Goal: Navigation & Orientation: Find specific page/section

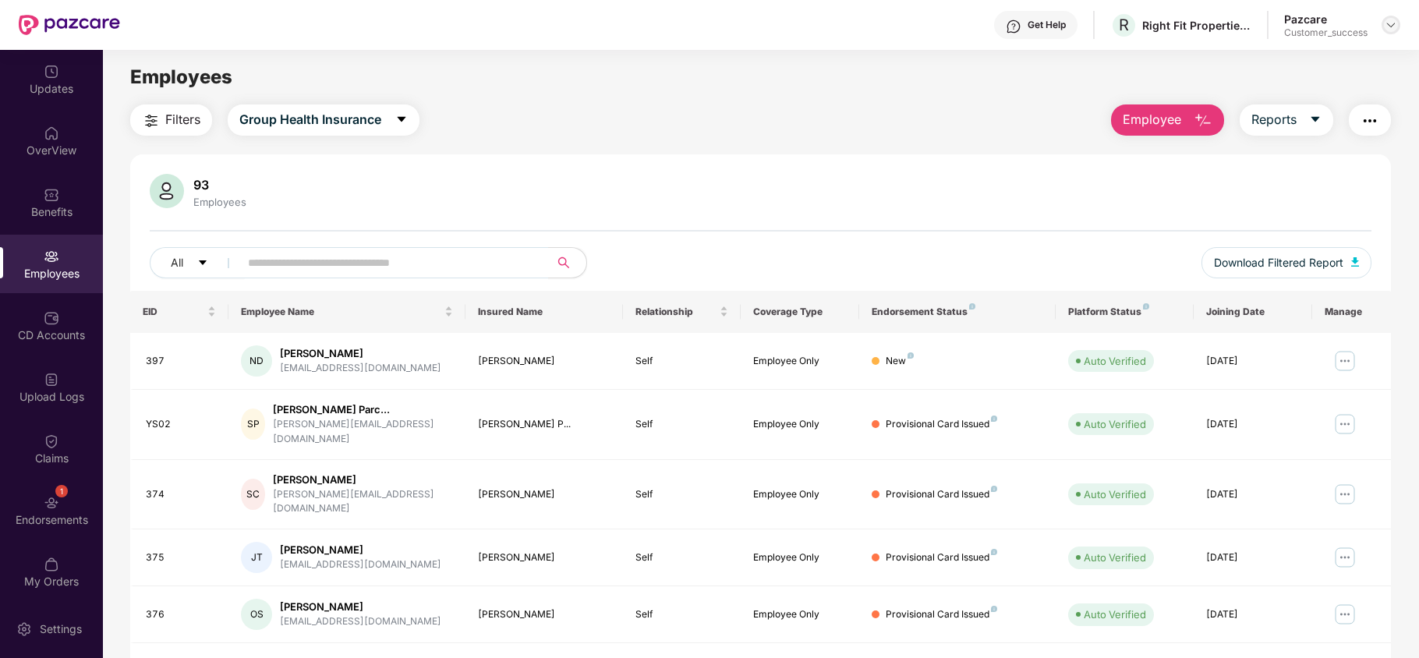
click at [1398, 23] on div at bounding box center [1390, 25] width 19 height 19
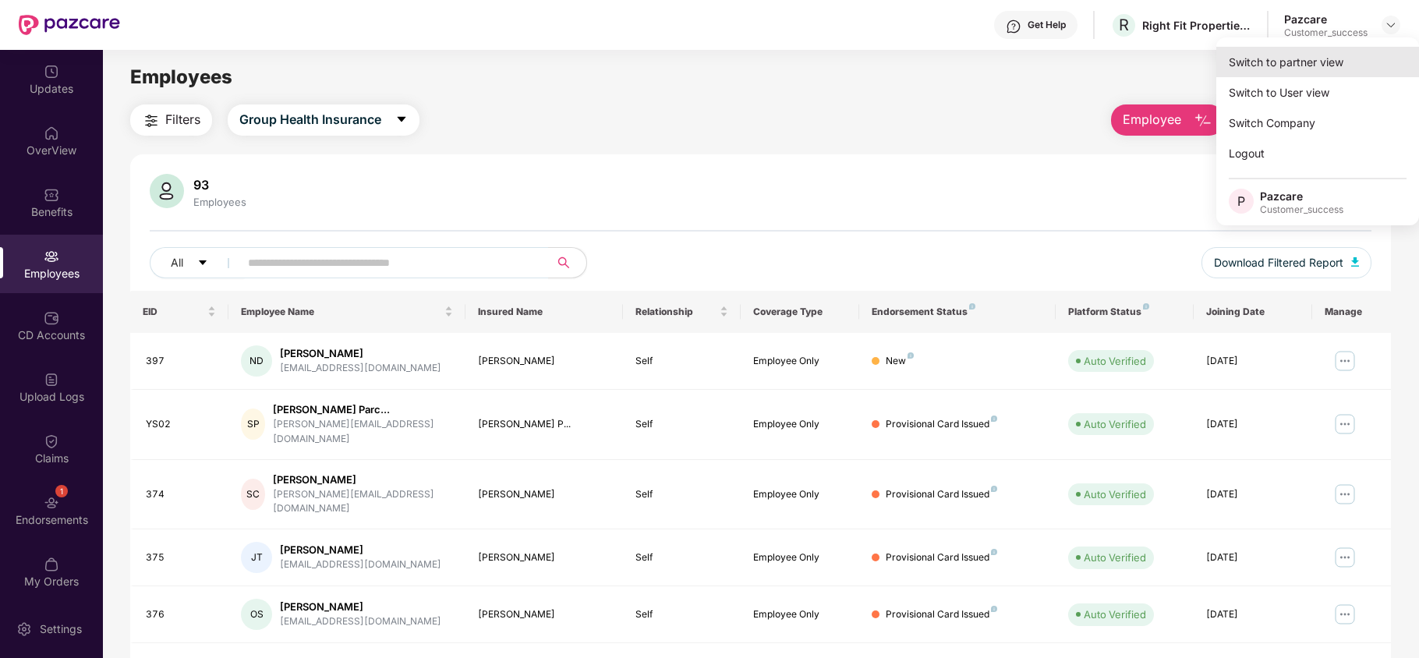
click at [1317, 60] on div "Switch to partner view" at bounding box center [1317, 62] width 203 height 30
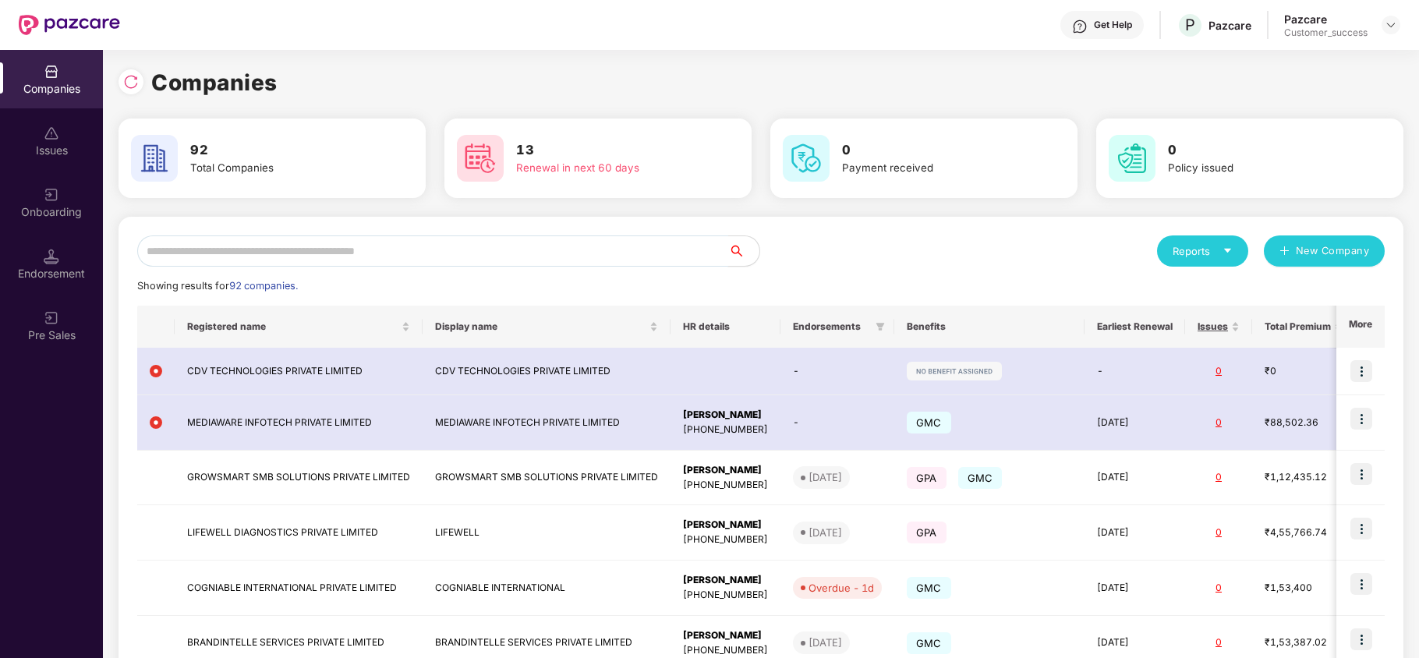
click at [634, 245] on input "text" at bounding box center [432, 250] width 591 height 31
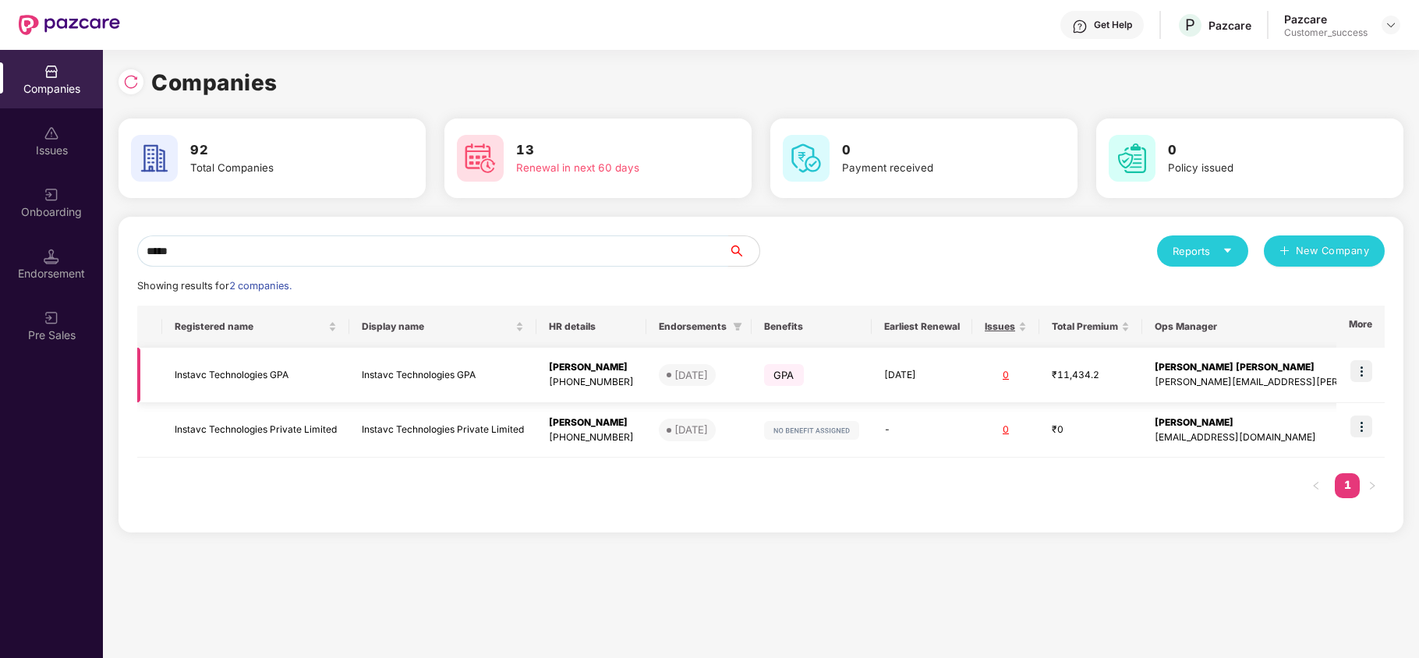
type input "*****"
click at [1361, 366] on img at bounding box center [1361, 371] width 22 height 22
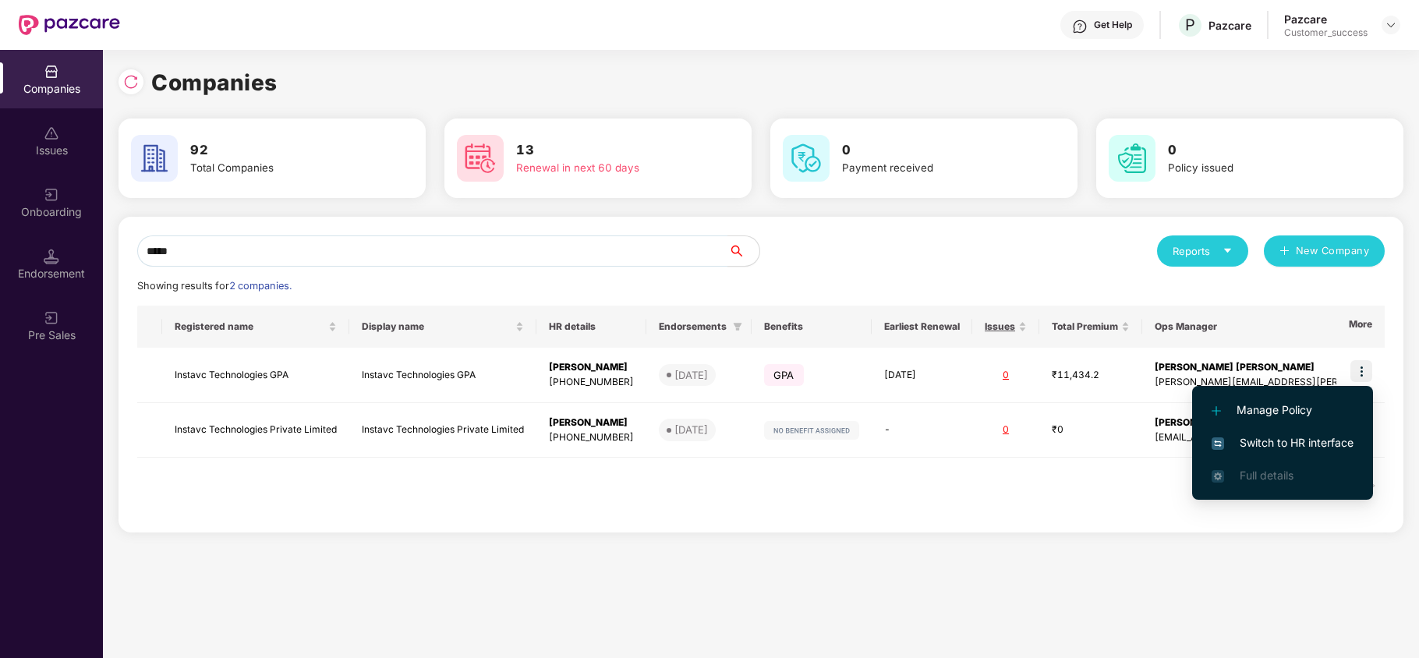
click at [1261, 435] on span "Switch to HR interface" at bounding box center [1282, 442] width 142 height 17
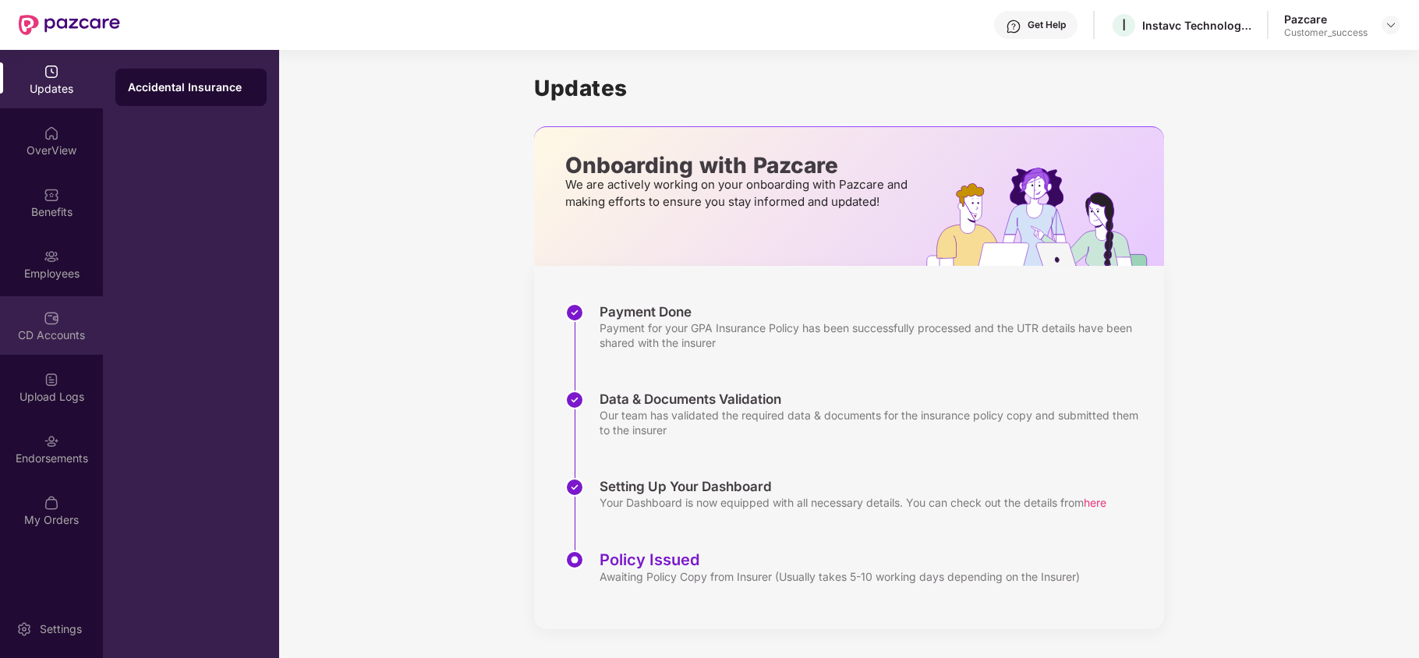
click at [56, 320] on img at bounding box center [52, 318] width 16 height 16
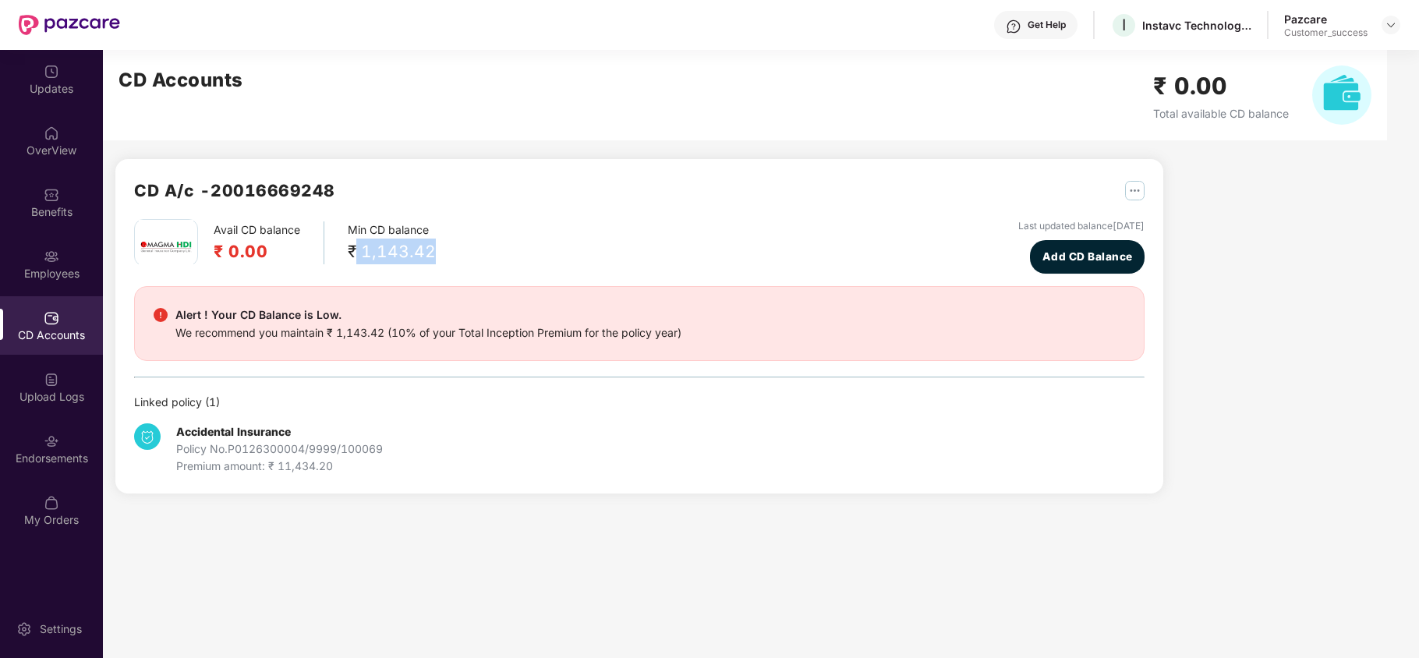
copy div "1,143.42"
drag, startPoint x: 357, startPoint y: 247, endPoint x: 458, endPoint y: 254, distance: 101.6
click at [458, 254] on div "Avail CD balance ₹ 0.00 Min CD balance ₹ 1,143.42 Last updated balance [DATE] A…" at bounding box center [639, 246] width 1010 height 55
click at [45, 440] on img at bounding box center [52, 441] width 16 height 16
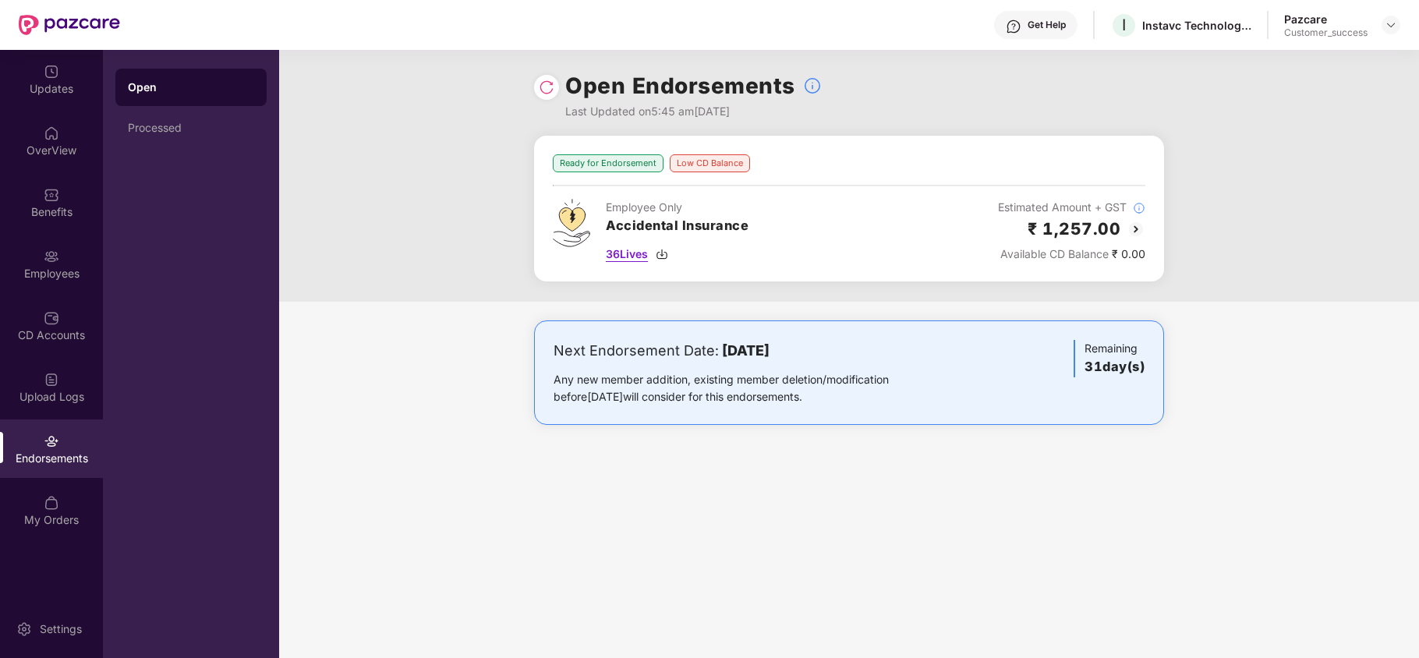
click at [664, 253] on img at bounding box center [662, 254] width 12 height 12
click at [1391, 30] on img at bounding box center [1390, 25] width 12 height 12
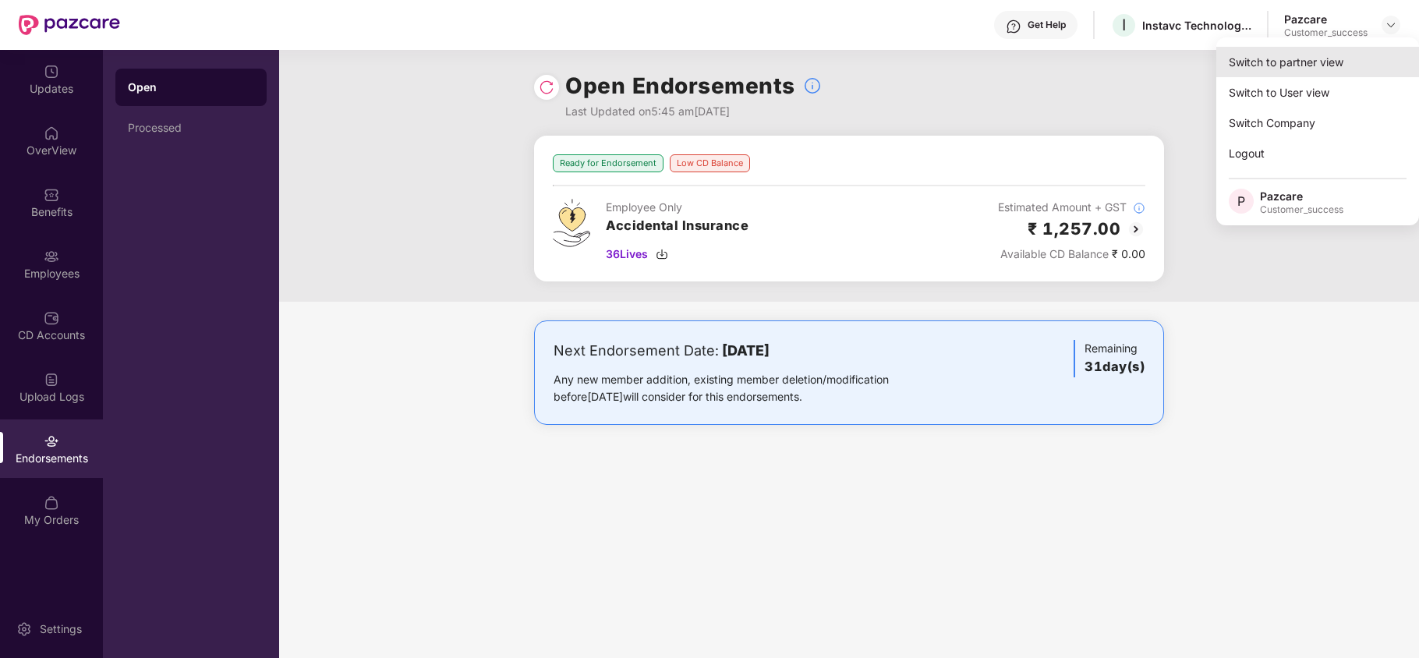
click at [1317, 69] on div "Switch to partner view" at bounding box center [1317, 62] width 203 height 30
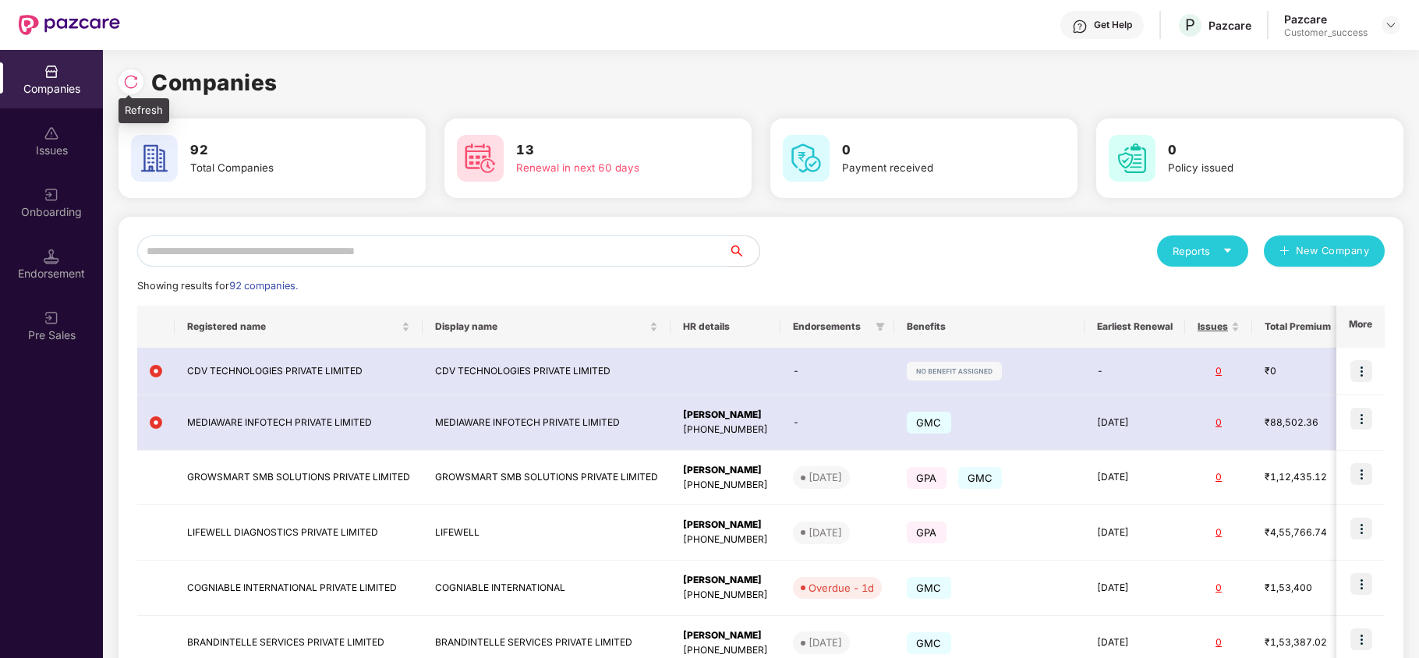
click at [134, 79] on img at bounding box center [131, 82] width 16 height 16
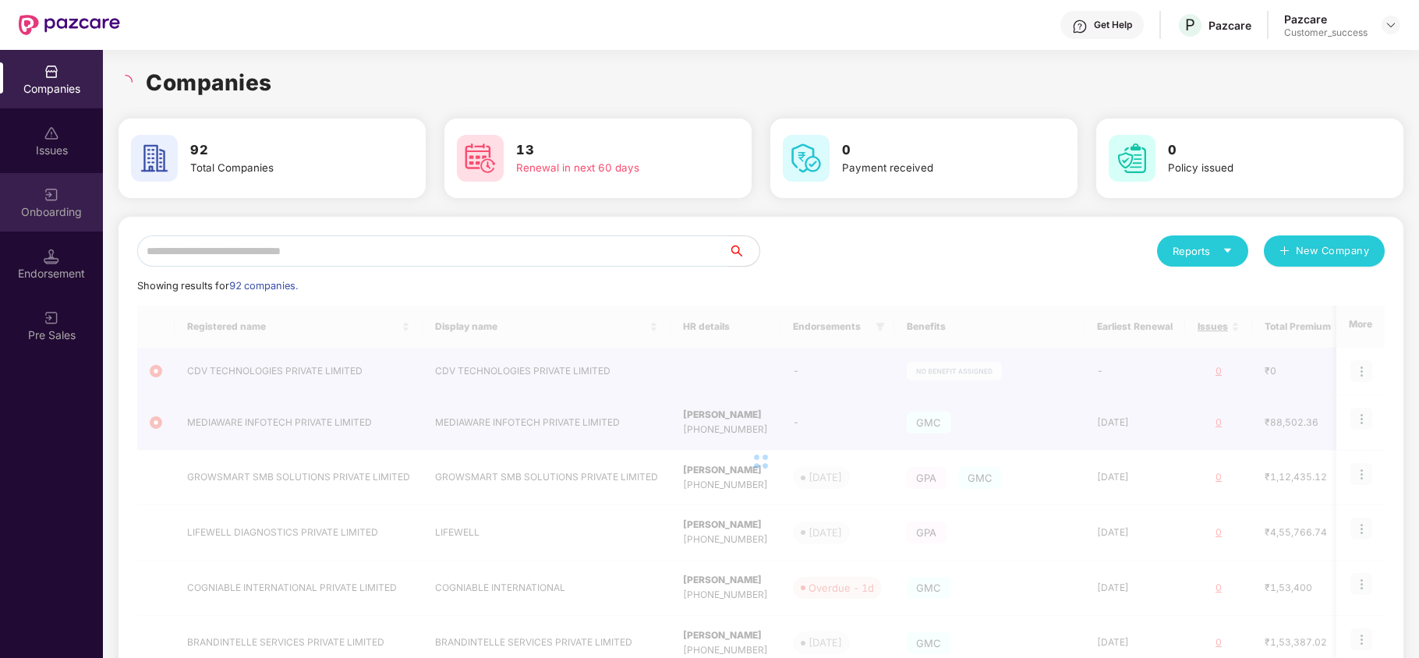
click at [39, 201] on div "Onboarding" at bounding box center [51, 202] width 103 height 58
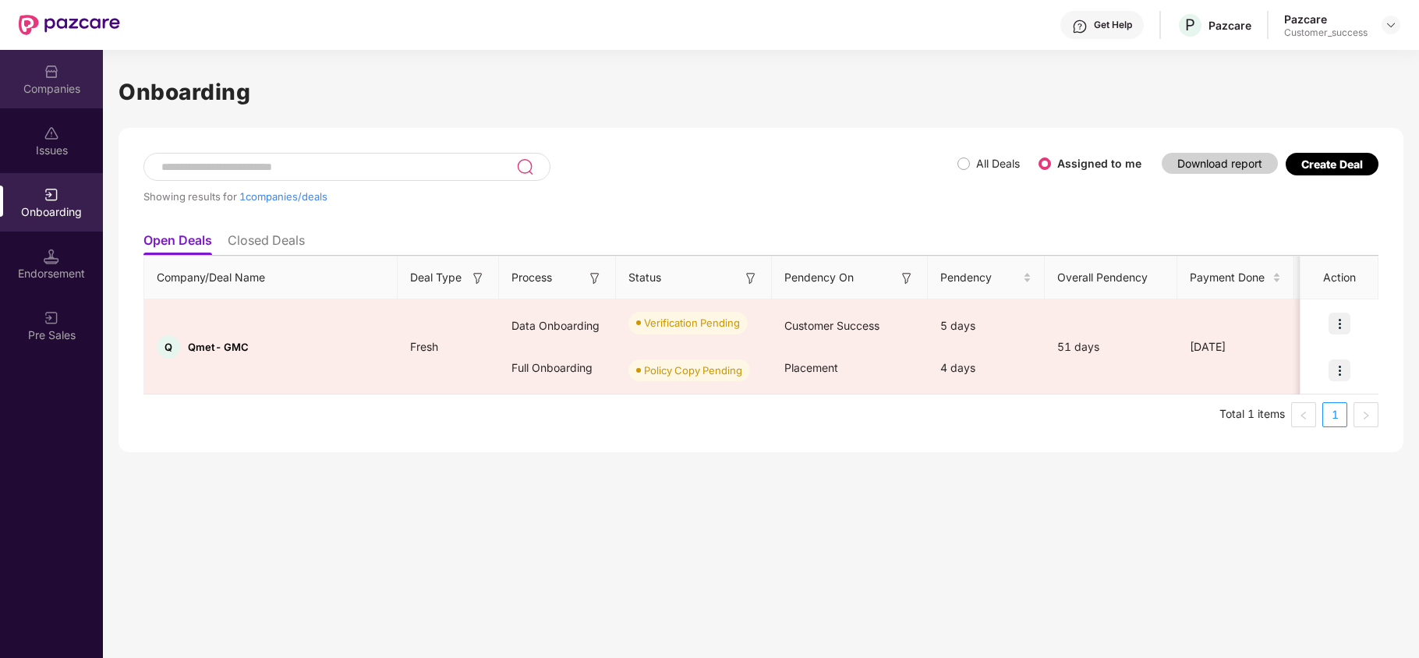
click at [35, 97] on div "Companies" at bounding box center [51, 79] width 103 height 58
